Goal: Transaction & Acquisition: Subscribe to service/newsletter

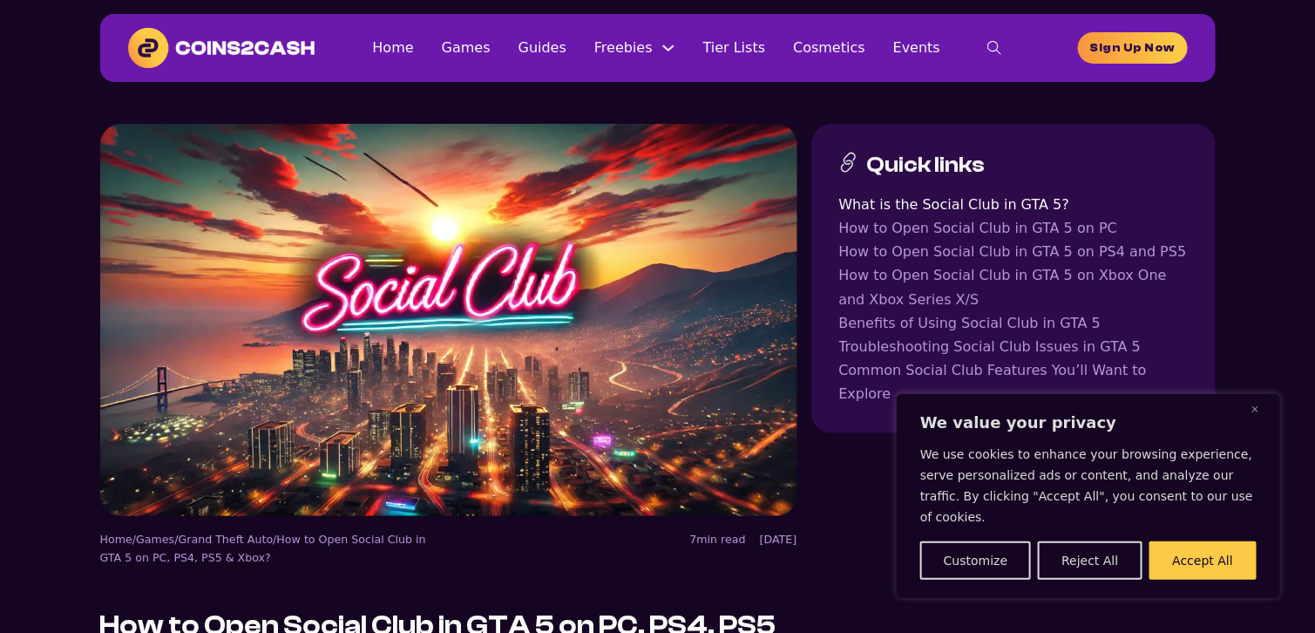
click at [1168, 50] on link "Sign Up Now" at bounding box center [1132, 47] width 109 height 31
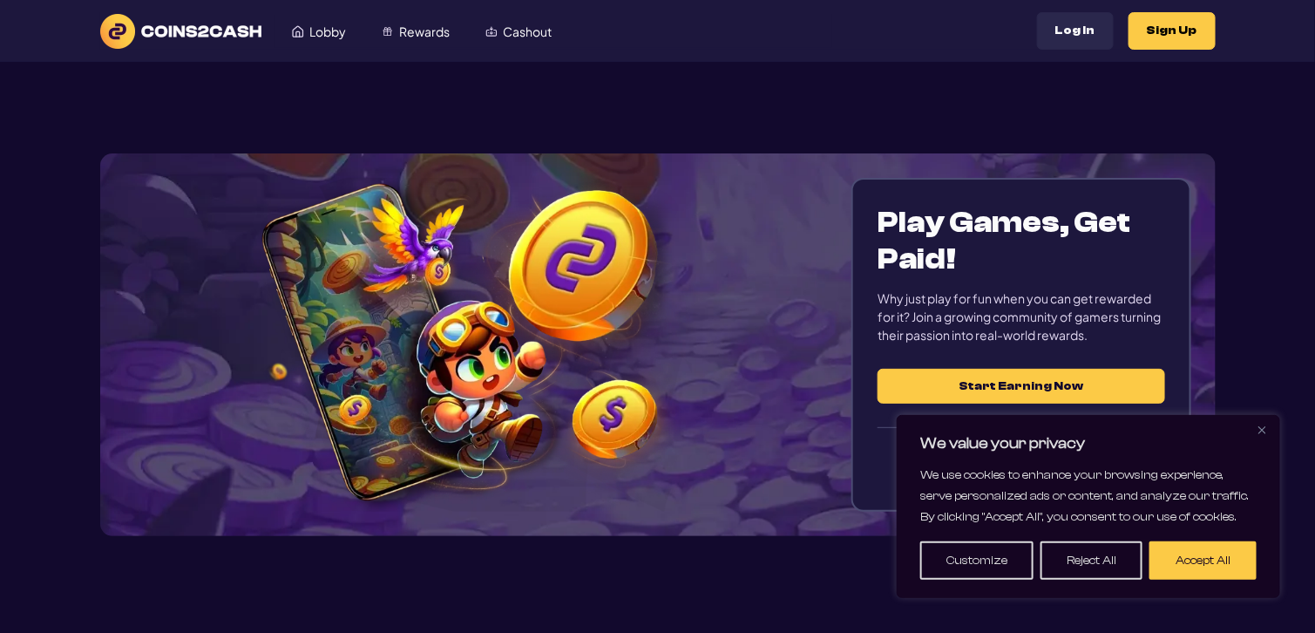
click at [1267, 428] on button "Close" at bounding box center [1262, 429] width 21 height 21
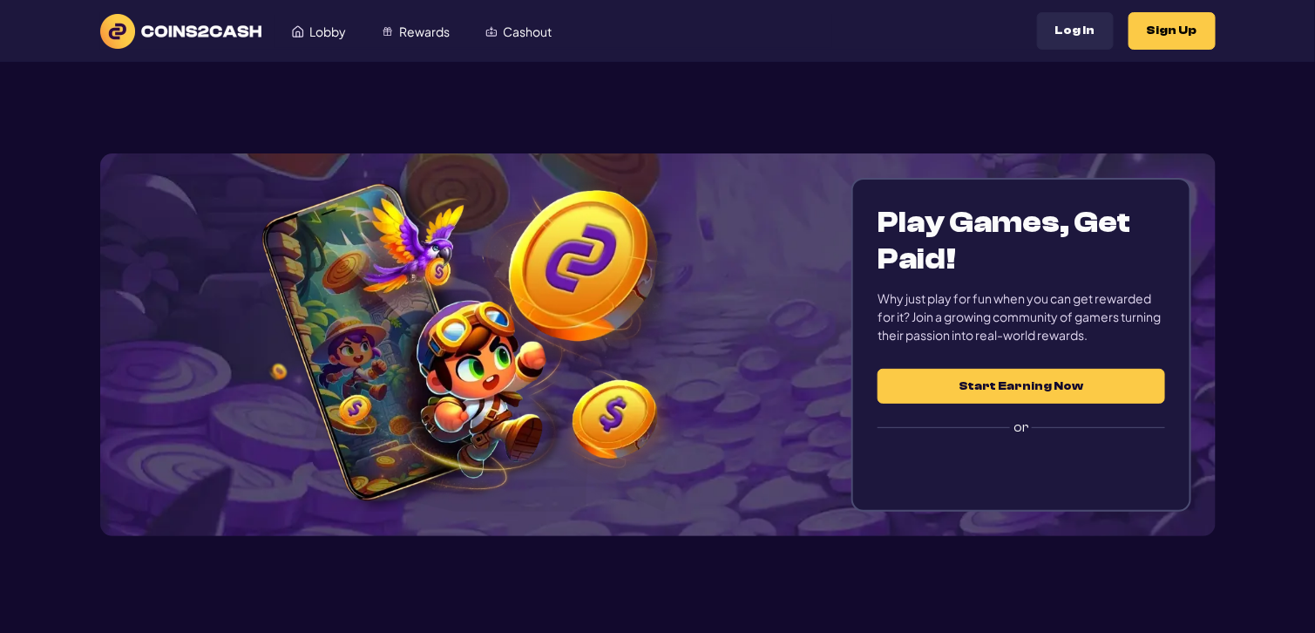
click at [1053, 395] on button "Start Earning Now" at bounding box center [1021, 386] width 287 height 35
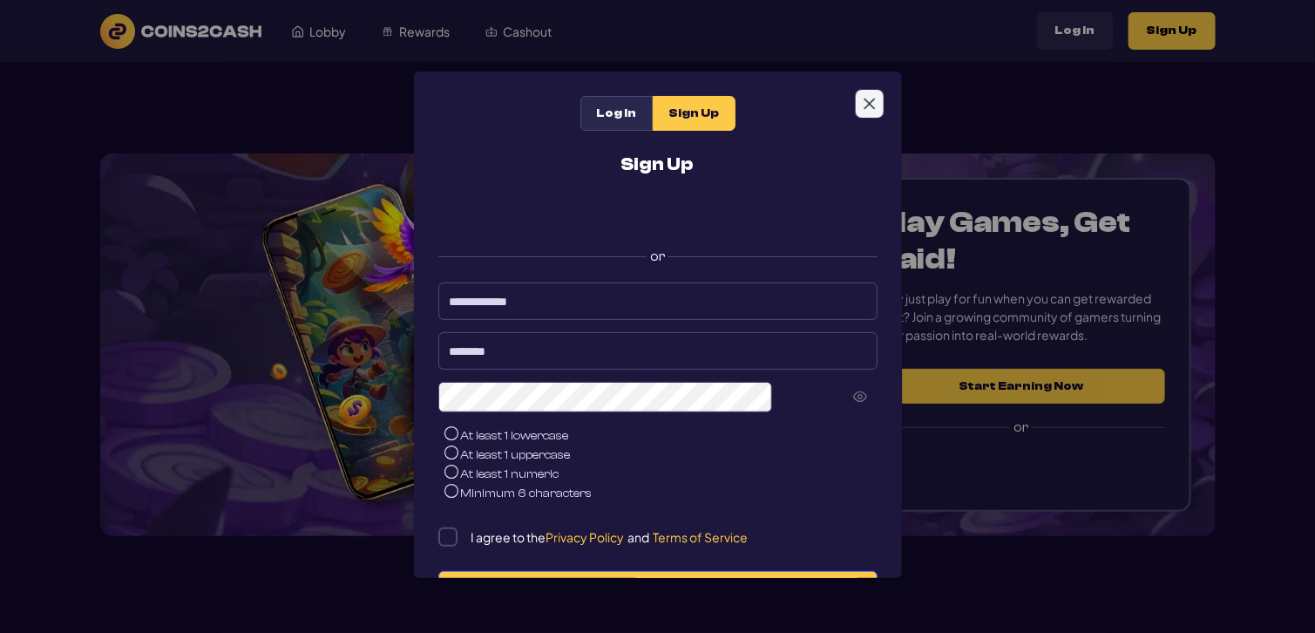
click at [858, 110] on button "Close" at bounding box center [870, 104] width 28 height 28
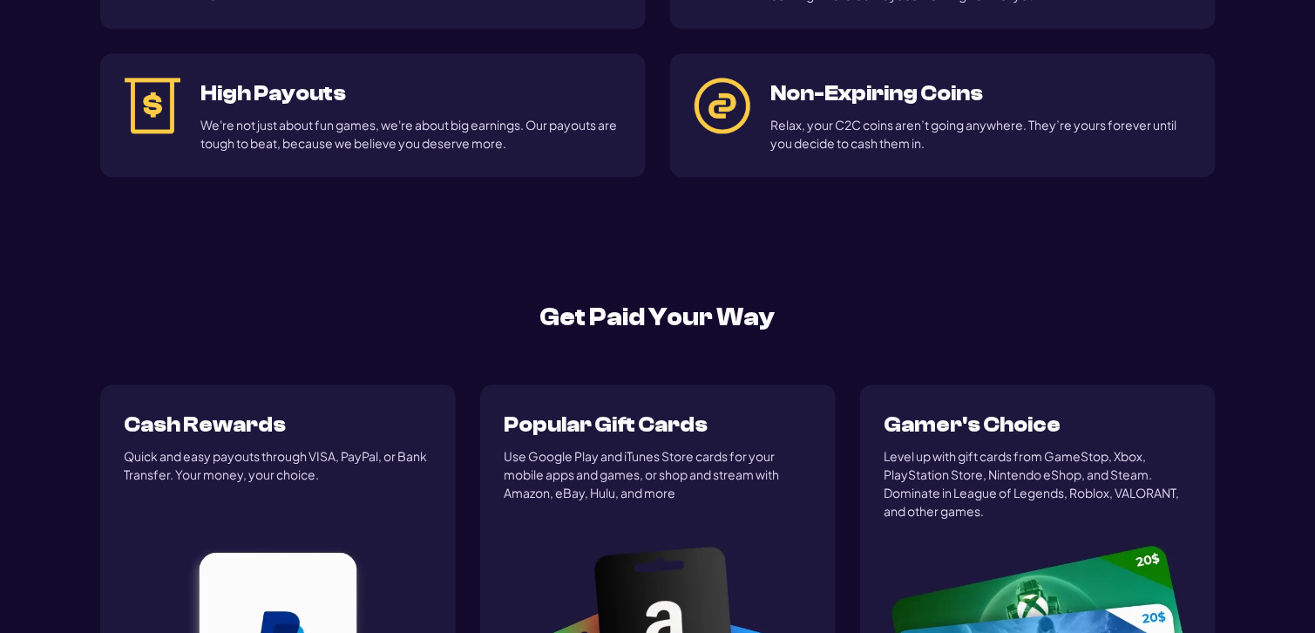
scroll to position [1880, 0]
